Goal: Register for event/course

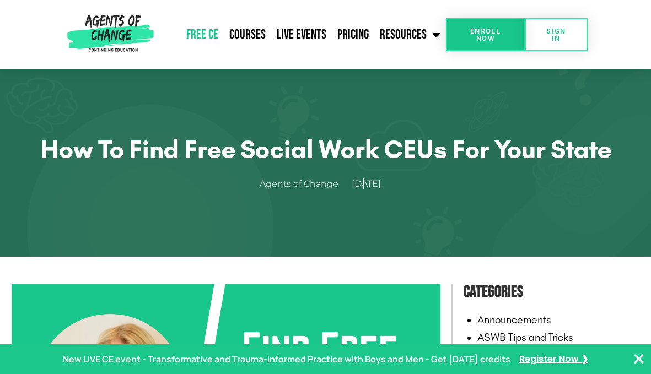
click at [208, 33] on link "Free CE" at bounding box center [202, 35] width 43 height 28
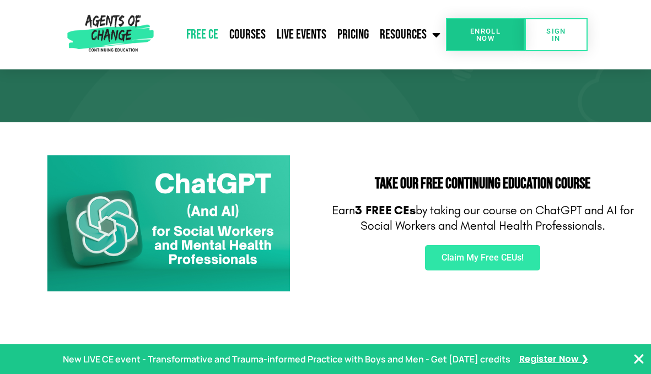
scroll to position [110, 0]
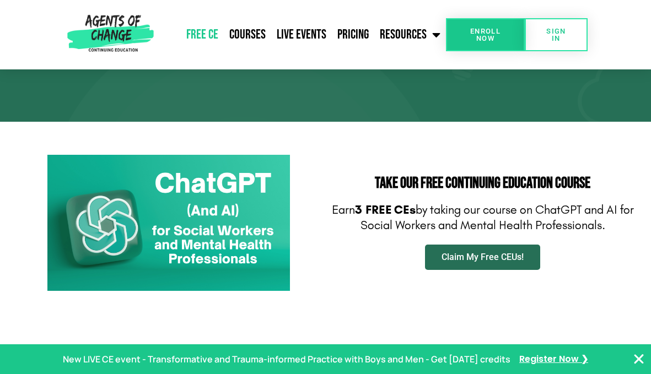
click at [459, 259] on span "Claim My Free CEUs!" at bounding box center [483, 257] width 82 height 9
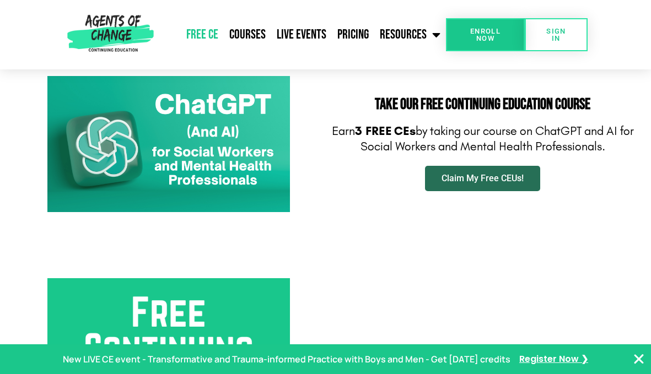
scroll to position [187, 0]
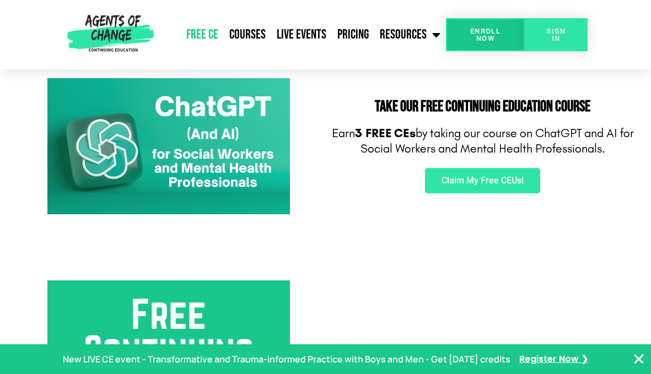
click at [555, 30] on span "SIGN IN" at bounding box center [557, 35] width 28 height 14
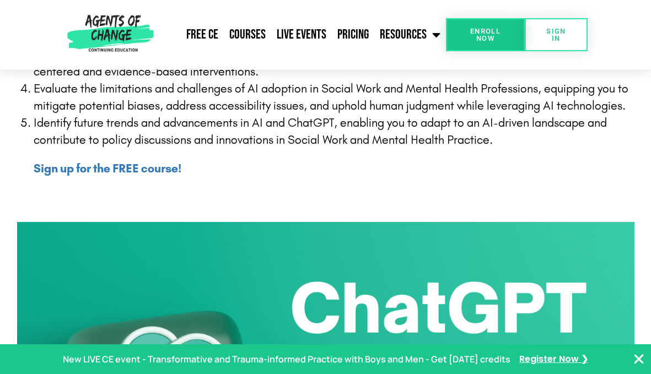
scroll to position [445, 0]
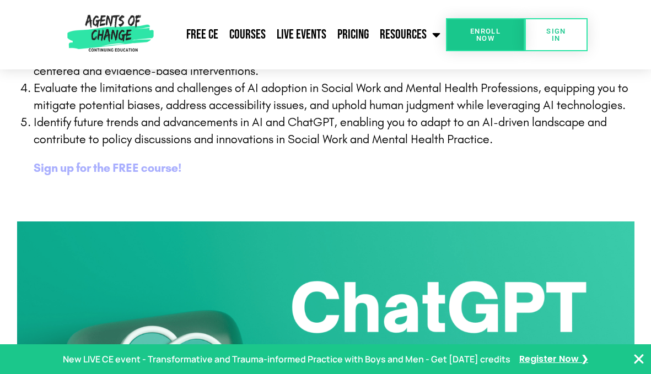
click at [144, 166] on b "Sign up for the FREE course!" at bounding box center [108, 168] width 148 height 14
